Goal: Complete application form

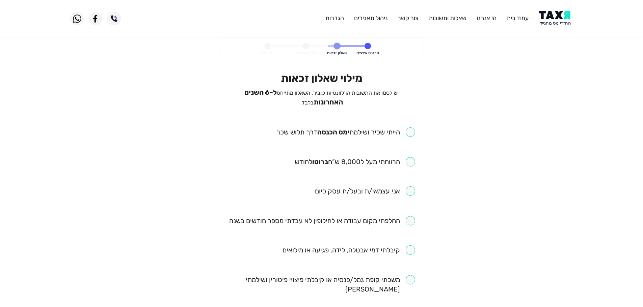
click at [407, 129] on input "checkbox" at bounding box center [345, 132] width 139 height 9
checkbox input "true"
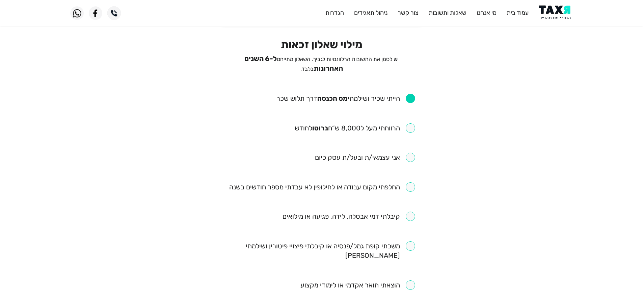
scroll to position [67, 0]
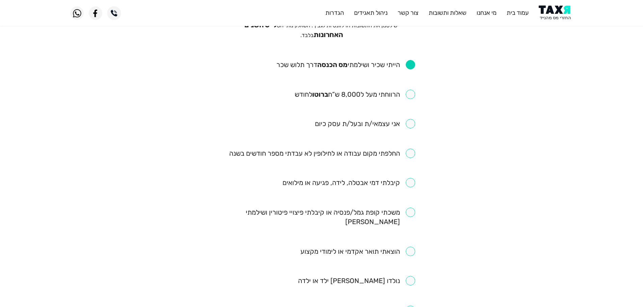
click at [412, 95] on input "checkbox" at bounding box center [354, 94] width 120 height 9
checkbox input "true"
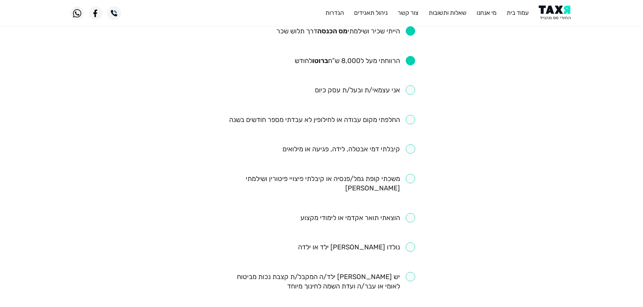
click at [410, 119] on input "checkbox" at bounding box center [322, 119] width 186 height 9
checkbox input "true"
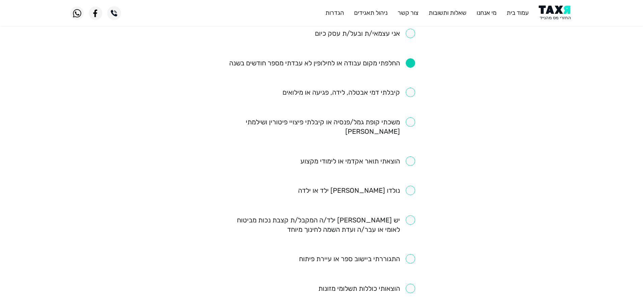
scroll to position [169, 0]
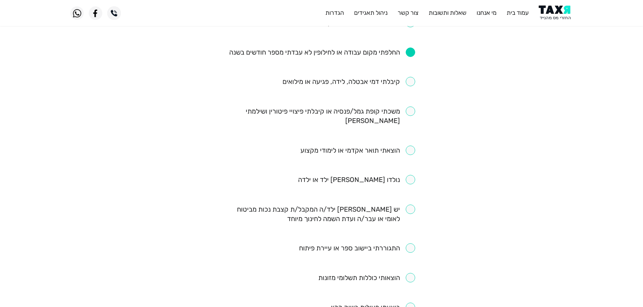
click at [410, 82] on input "checkbox" at bounding box center [348, 81] width 133 height 9
checkbox input "true"
click at [413, 108] on input "checkbox" at bounding box center [321, 116] width 187 height 19
checkbox input "true"
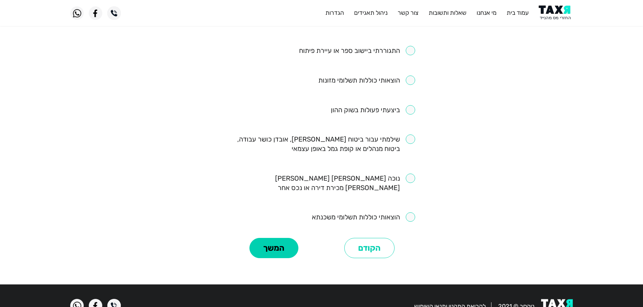
scroll to position [367, 0]
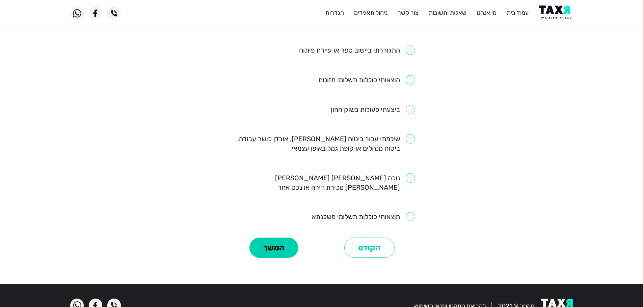
drag, startPoint x: 408, startPoint y: 128, endPoint x: 377, endPoint y: 157, distance: 42.5
click at [408, 134] on input "checkbox" at bounding box center [321, 143] width 187 height 19
checkbox input "true"
click at [279, 238] on button "המשך" at bounding box center [273, 248] width 49 height 20
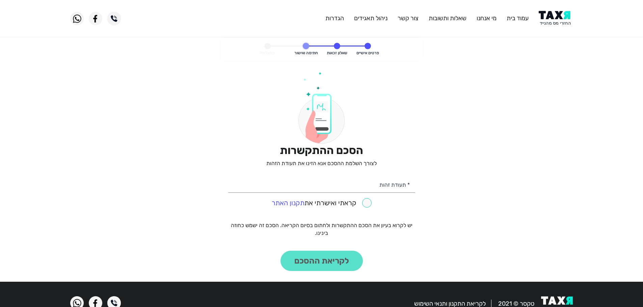
click at [558, 12] on img at bounding box center [555, 18] width 34 height 15
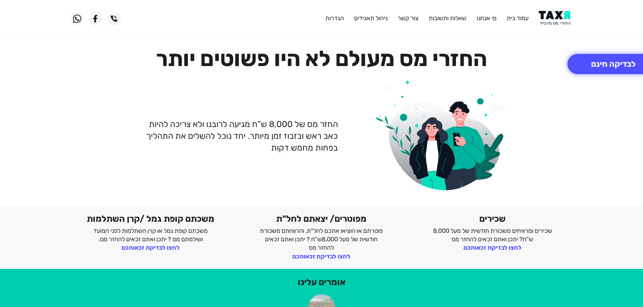
click at [561, 15] on img at bounding box center [555, 18] width 34 height 15
click at [599, 66] on button "לבדיקה חינם" at bounding box center [613, 64] width 92 height 20
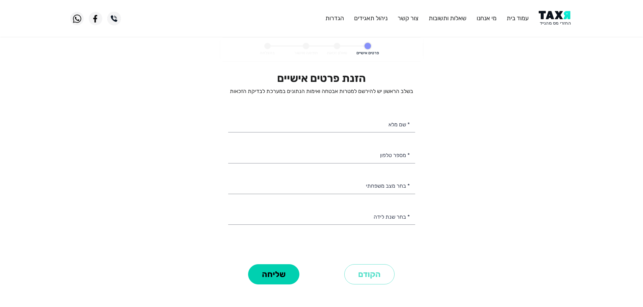
select select
click at [338, 160] on input "* מספר טלפון" at bounding box center [321, 154] width 187 height 17
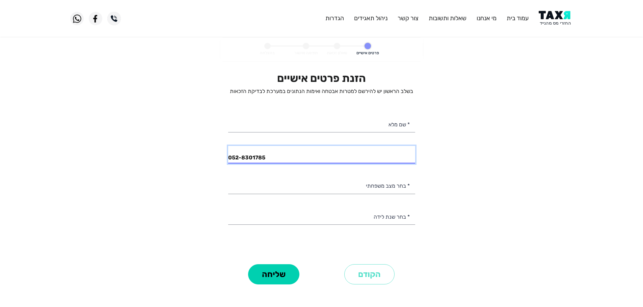
type input "052-8301785"
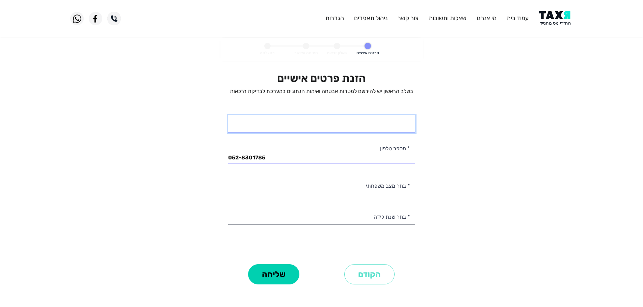
click at [403, 126] on input "* שם מלא" at bounding box center [321, 123] width 187 height 17
type input "[PERSON_NAME] [PERSON_NAME]"
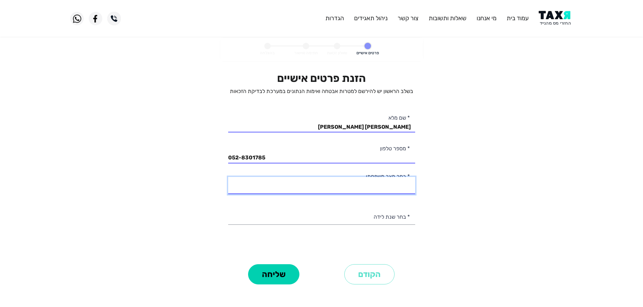
click at [390, 184] on select "רווק/ה נשוי/[PERSON_NAME]/ה אלמן/נה" at bounding box center [321, 185] width 187 height 17
select select "2: Married"
click at [228, 177] on select "רווק/ה נשוי/[PERSON_NAME]/ה אלמן/נה" at bounding box center [321, 185] width 187 height 17
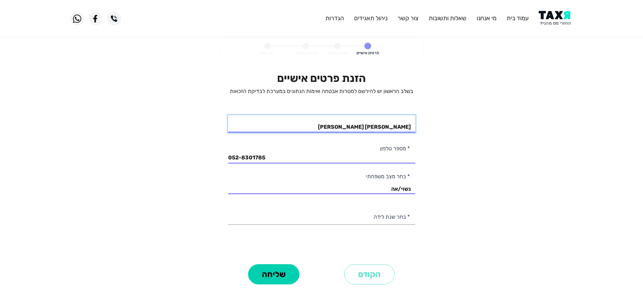
drag, startPoint x: 388, startPoint y: 126, endPoint x: 439, endPoint y: 130, distance: 51.4
click at [439, 130] on personal-details "פרטים אישיים שאלון זכאות חתימה ואישור בהצלחה הזנת פרטים אישיים בשלב הראשון יש ל…" at bounding box center [321, 172] width 643 height 268
type input "[PERSON_NAME] [PERSON_NAME]"
click at [399, 218] on select "2003 2002 2001 2000 1999 1998 1997 1996 1995 1994 1993 1992 1991 1990 1989 1988…" at bounding box center [321, 216] width 187 height 17
select select "33: 1971"
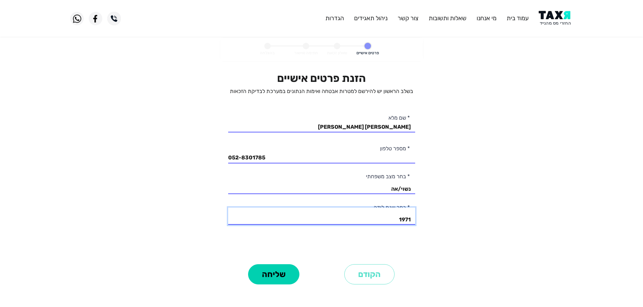
click at [228, 208] on select "2003 2002 2001 2000 1999 1998 1997 1996 1995 1994 1993 1992 1991 1990 1989 1988…" at bounding box center [321, 216] width 187 height 17
click at [284, 273] on button "שליחה" at bounding box center [273, 274] width 51 height 20
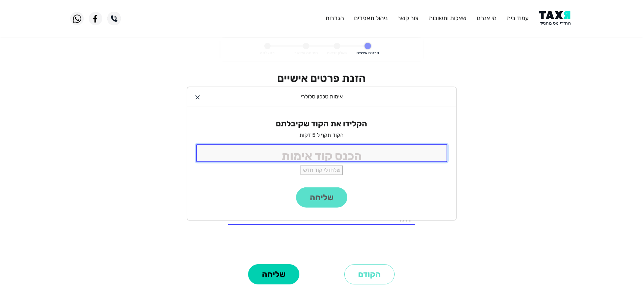
click at [368, 158] on input "tel" at bounding box center [321, 153] width 251 height 18
type input "9988"
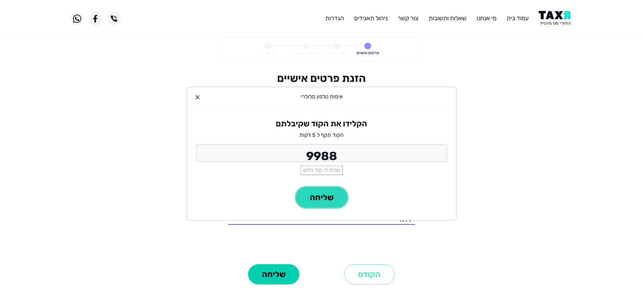
click at [321, 203] on button "שליחה" at bounding box center [321, 198] width 51 height 20
